Goal: Task Accomplishment & Management: Manage account settings

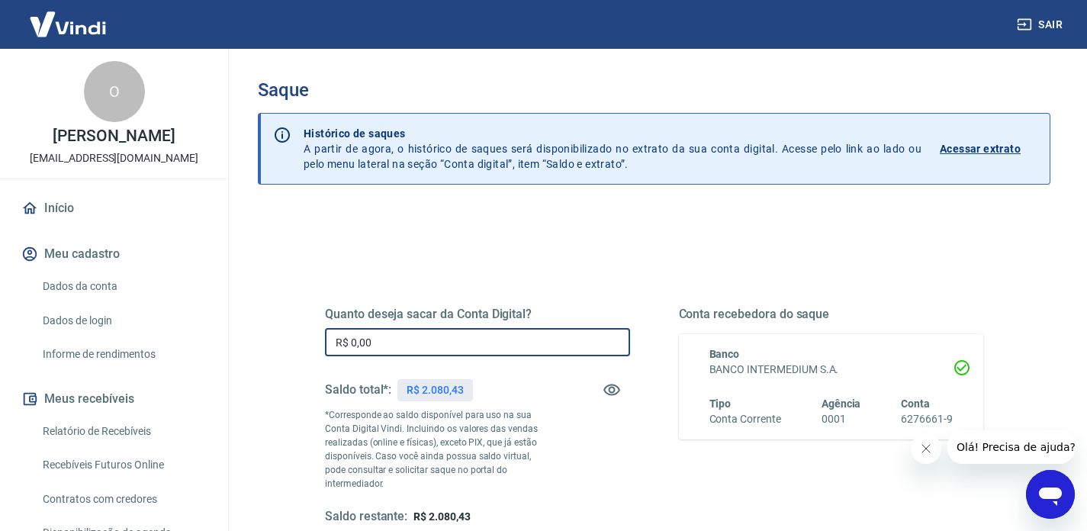
drag, startPoint x: 385, startPoint y: 342, endPoint x: 326, endPoint y: 342, distance: 59.5
click at [326, 342] on input "R$ 0,00" at bounding box center [477, 342] width 305 height 28
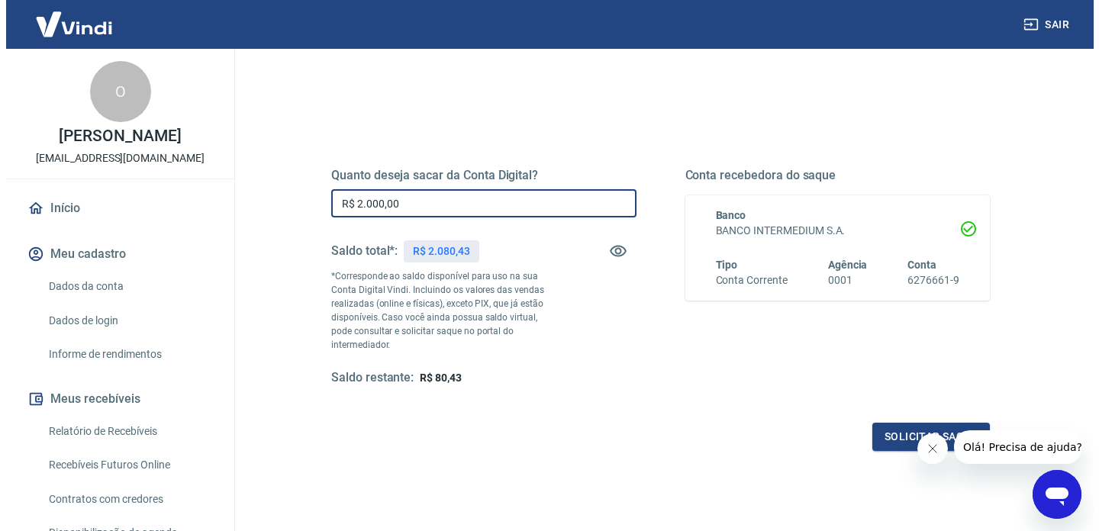
scroll to position [223, 0]
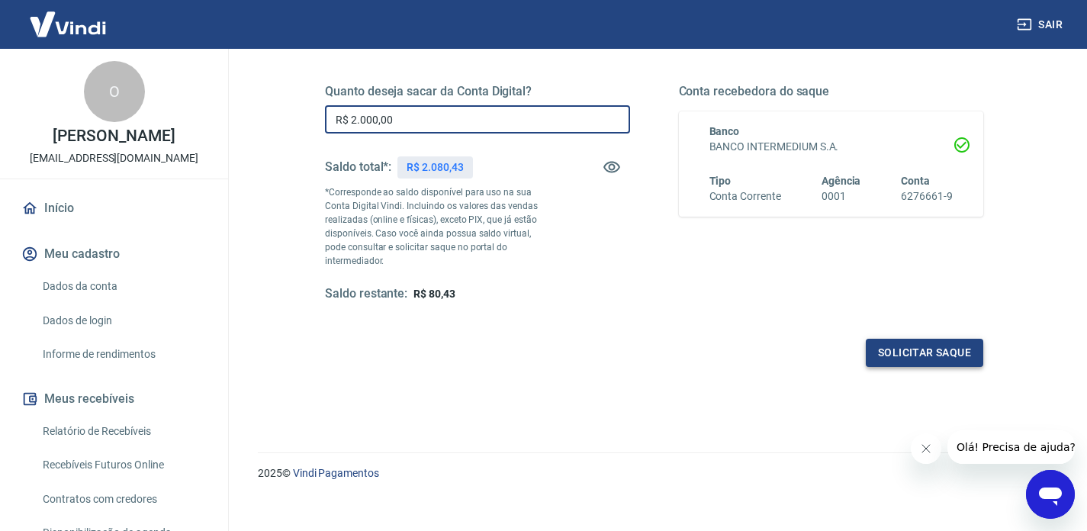
type input "R$ 2.000,00"
click at [934, 339] on button "Solicitar saque" at bounding box center [924, 353] width 117 height 28
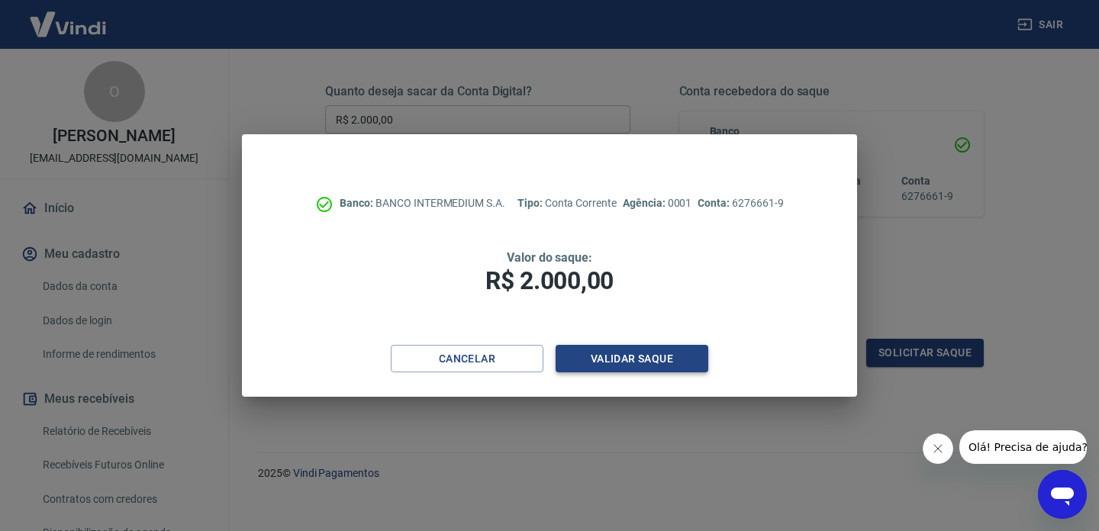
click at [682, 363] on button "Validar saque" at bounding box center [631, 359] width 153 height 28
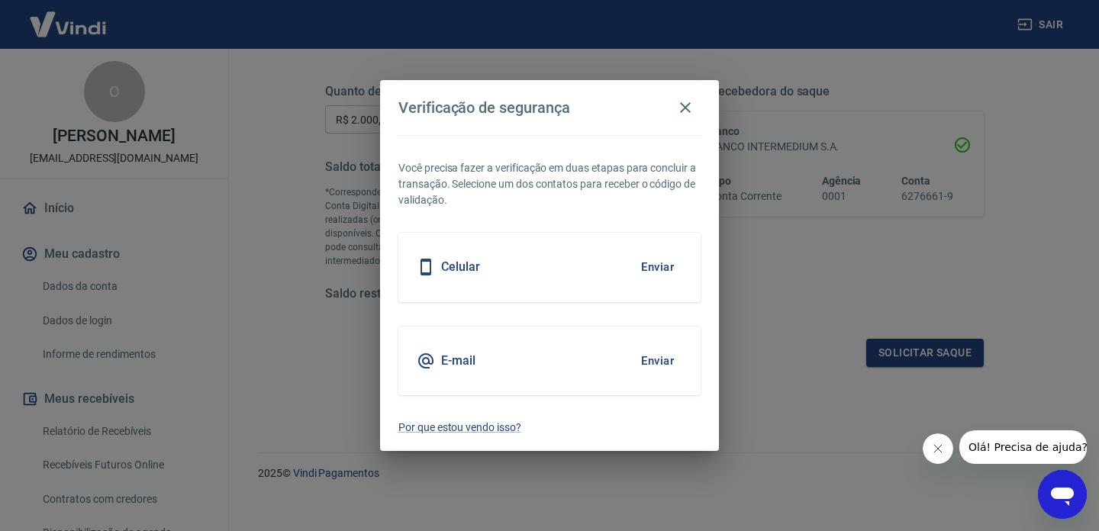
click at [649, 265] on button "Enviar" at bounding box center [657, 267] width 50 height 32
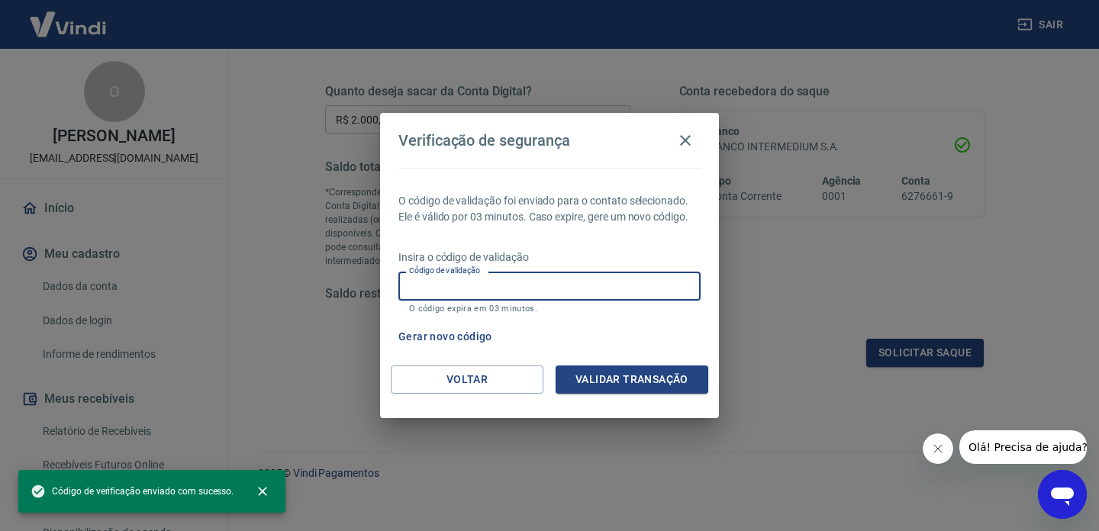
click at [638, 285] on input "Código de validação" at bounding box center [549, 286] width 302 height 28
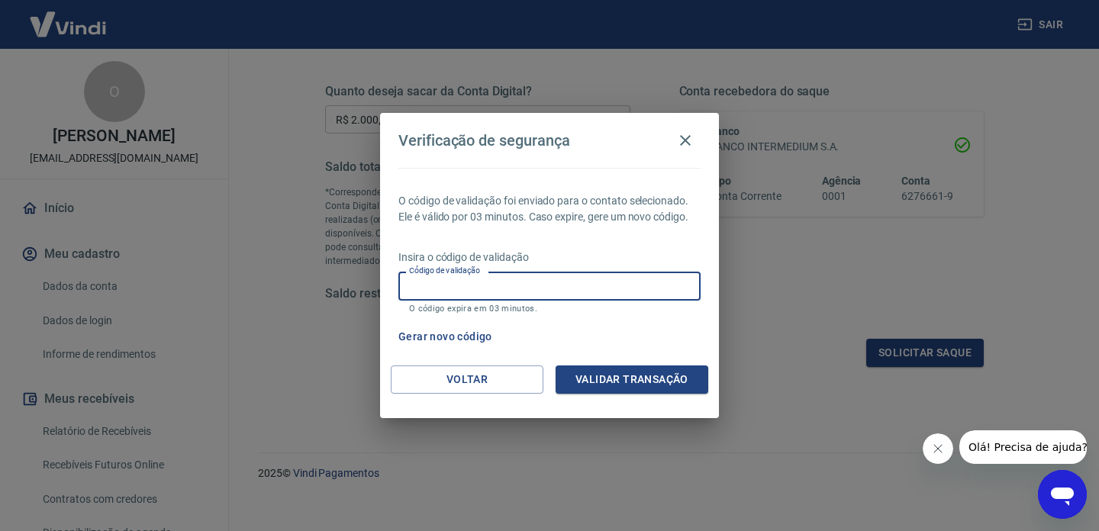
click at [638, 285] on input "Código de validação" at bounding box center [549, 286] width 302 height 28
click at [624, 295] on input "Código de validação" at bounding box center [549, 286] width 302 height 28
click at [463, 340] on button "Gerar novo código" at bounding box center [445, 337] width 106 height 28
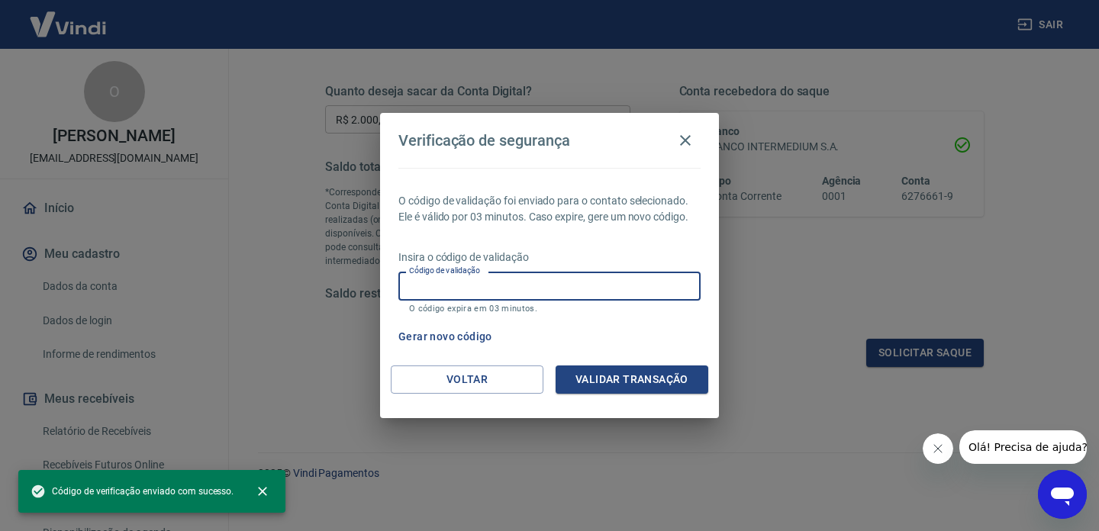
click at [480, 278] on input "Código de validação" at bounding box center [549, 286] width 302 height 28
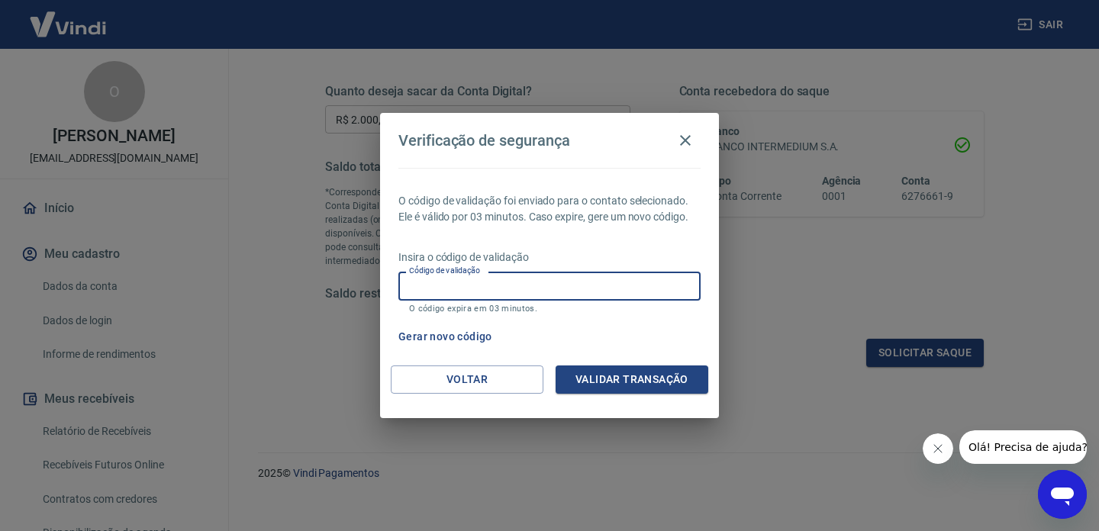
click at [622, 329] on div "Gerar novo código" at bounding box center [546, 337] width 308 height 28
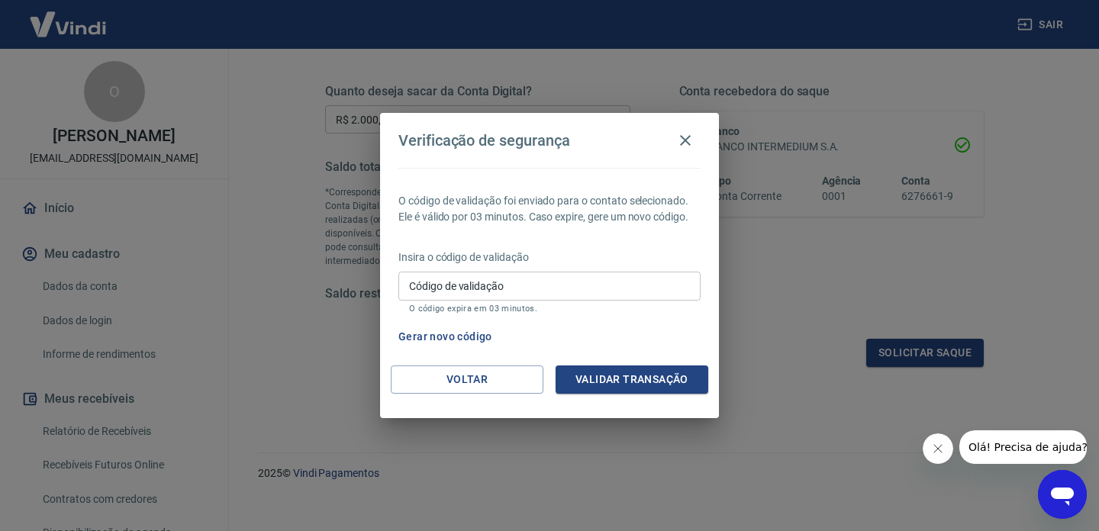
click at [621, 285] on input "Código de validação" at bounding box center [549, 286] width 302 height 28
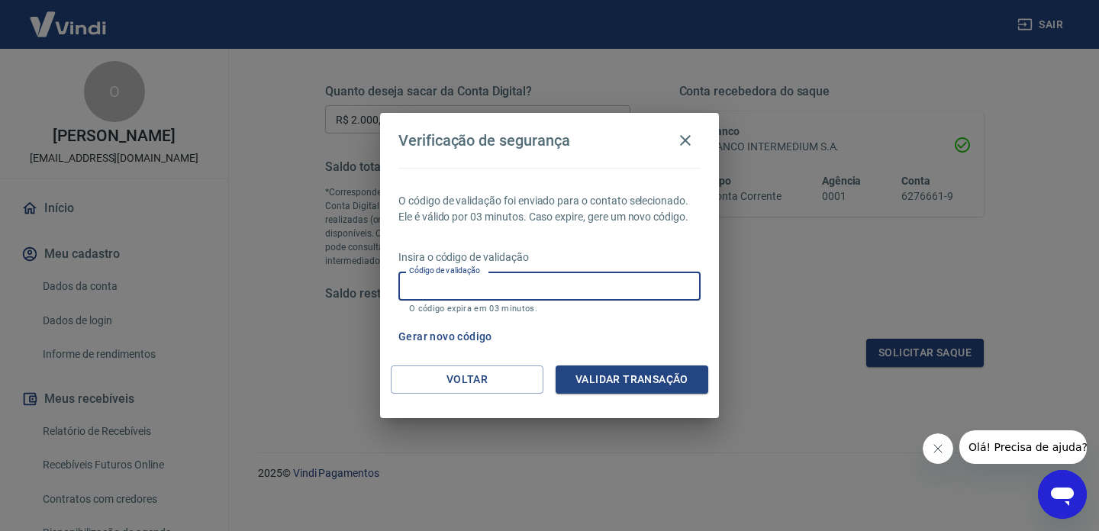
click at [937, 452] on icon "Fechar mensagem da empresa" at bounding box center [937, 448] width 12 height 12
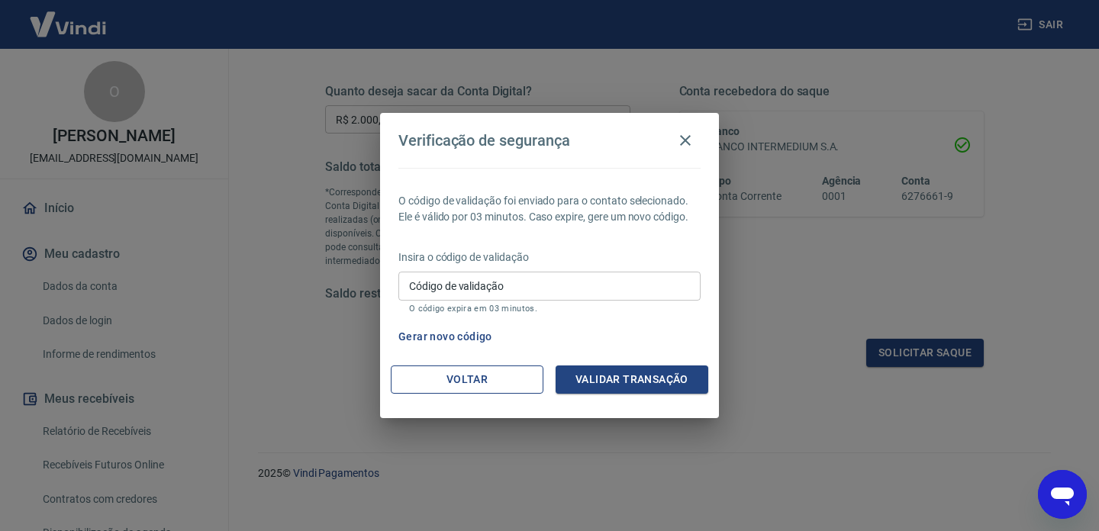
click at [472, 377] on button "Voltar" at bounding box center [467, 379] width 153 height 28
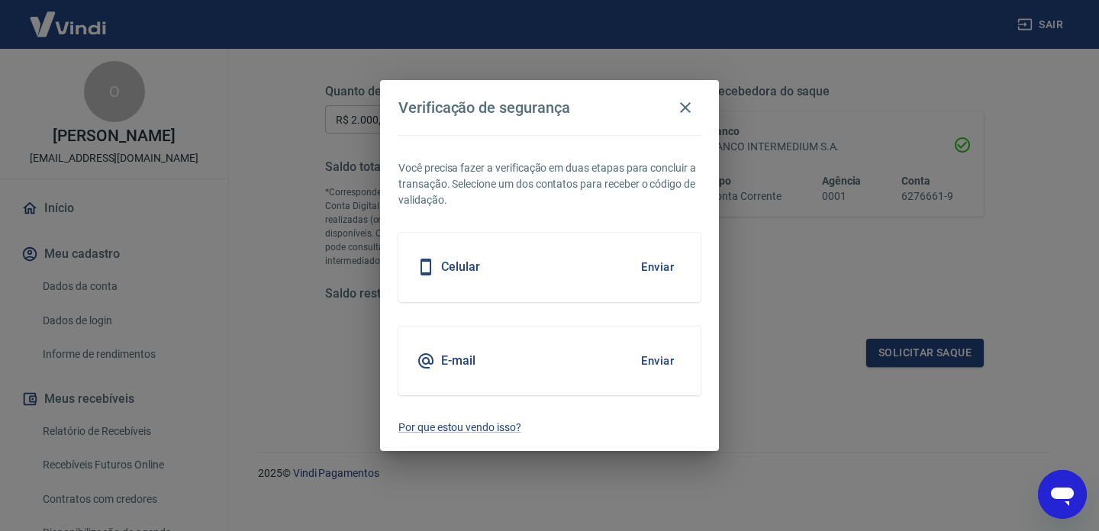
click at [649, 365] on button "Enviar" at bounding box center [657, 361] width 50 height 32
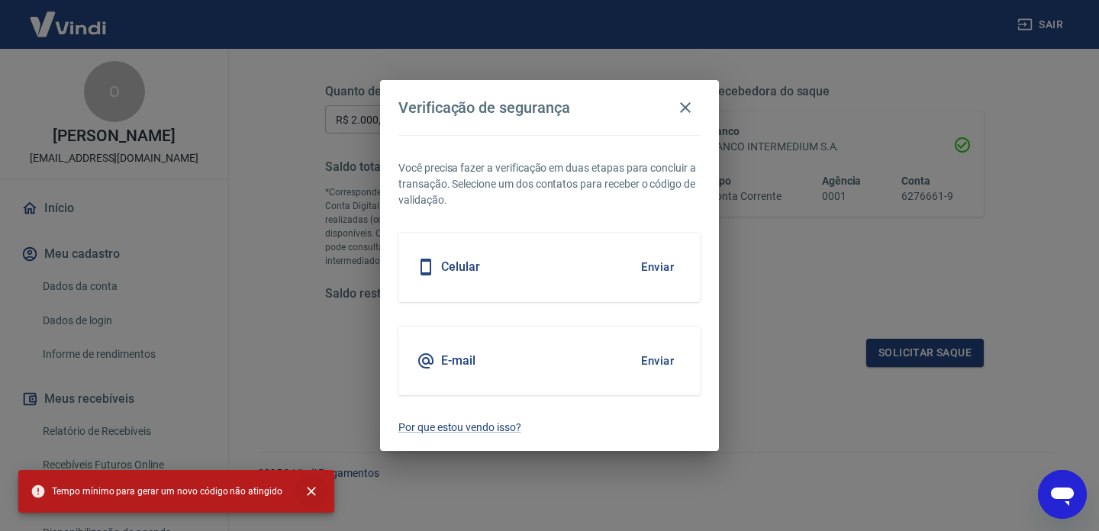
click at [307, 491] on icon "close" at bounding box center [311, 491] width 15 height 15
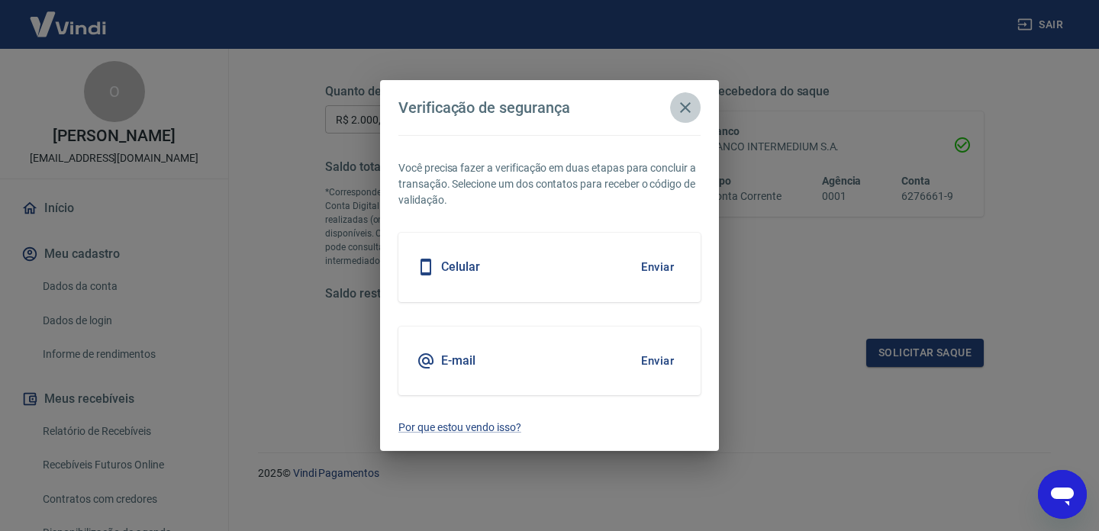
click at [688, 117] on button "button" at bounding box center [685, 107] width 31 height 31
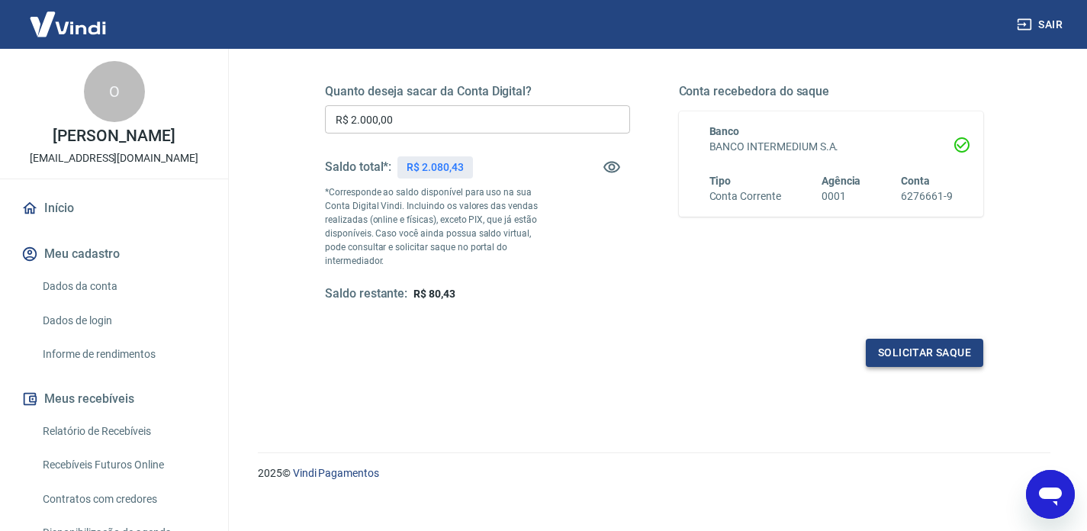
click at [962, 345] on button "Solicitar saque" at bounding box center [924, 353] width 117 height 28
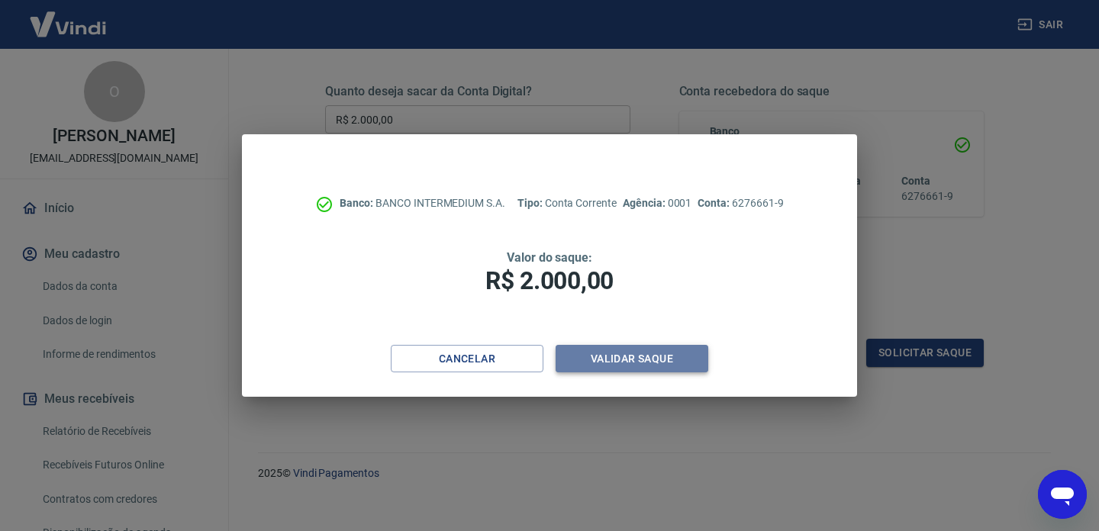
click at [643, 365] on button "Validar saque" at bounding box center [631, 359] width 153 height 28
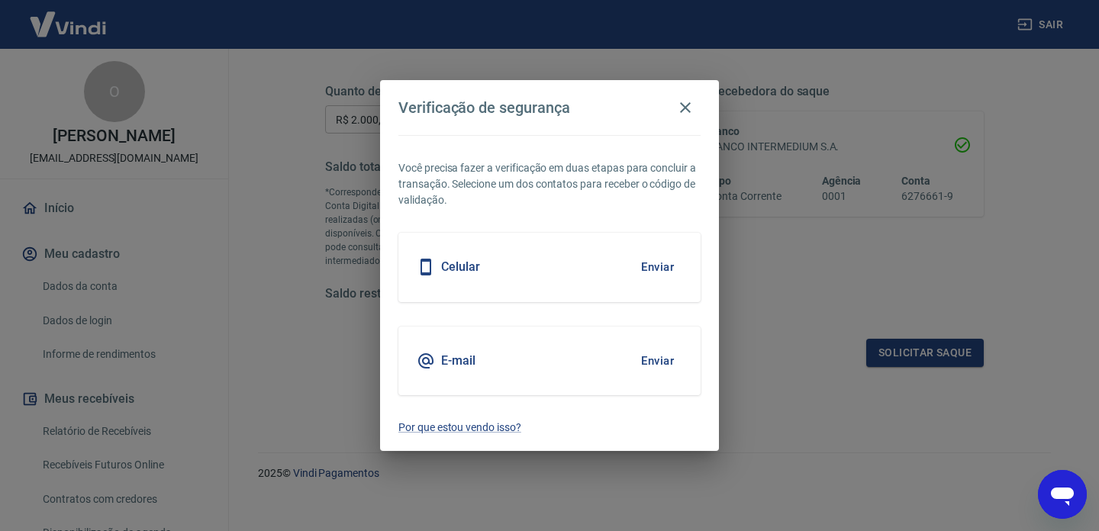
click at [660, 359] on button "Enviar" at bounding box center [657, 361] width 50 height 32
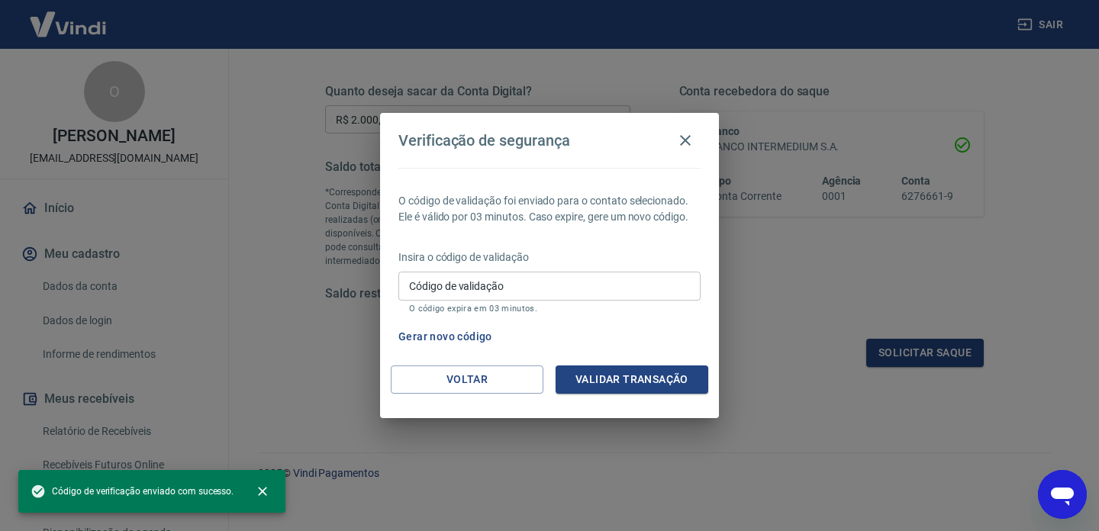
click at [574, 277] on input "Código de validação" at bounding box center [549, 286] width 302 height 28
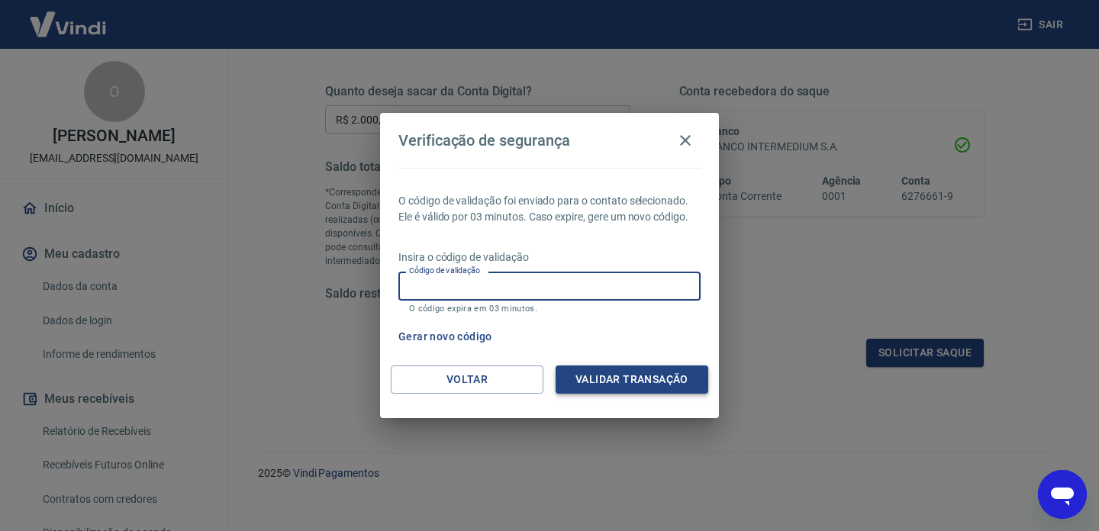
paste input "368505"
type input "368505"
click at [619, 375] on button "Validar transação" at bounding box center [631, 379] width 153 height 28
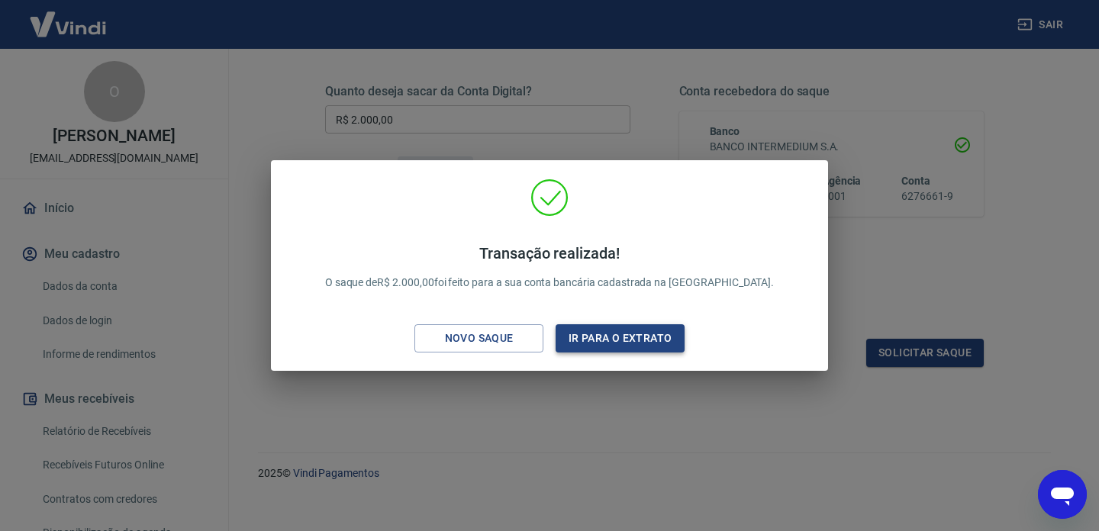
click at [619, 343] on button "Ir para o extrato" at bounding box center [619, 338] width 129 height 28
